Goal: Navigation & Orientation: Find specific page/section

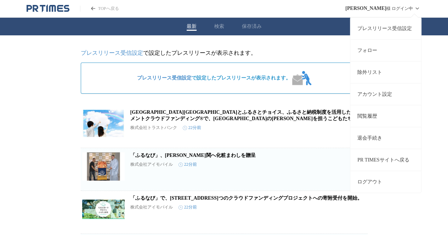
click at [417, 5] on icon at bounding box center [416, 8] width 8 height 8
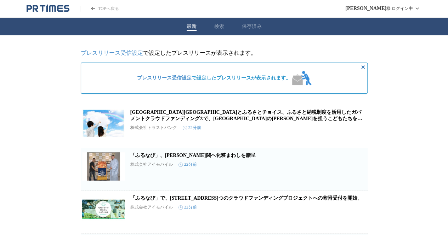
click at [146, 158] on link "「ふるなび」、[PERSON_NAME]関へ化粧まわしを贈呈" at bounding box center [192, 155] width 125 height 5
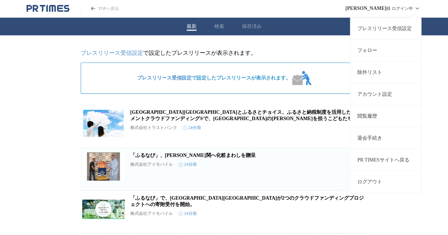
click at [381, 176] on button "ログアウト" at bounding box center [385, 182] width 71 height 22
